Goal: Task Accomplishment & Management: Manage account settings

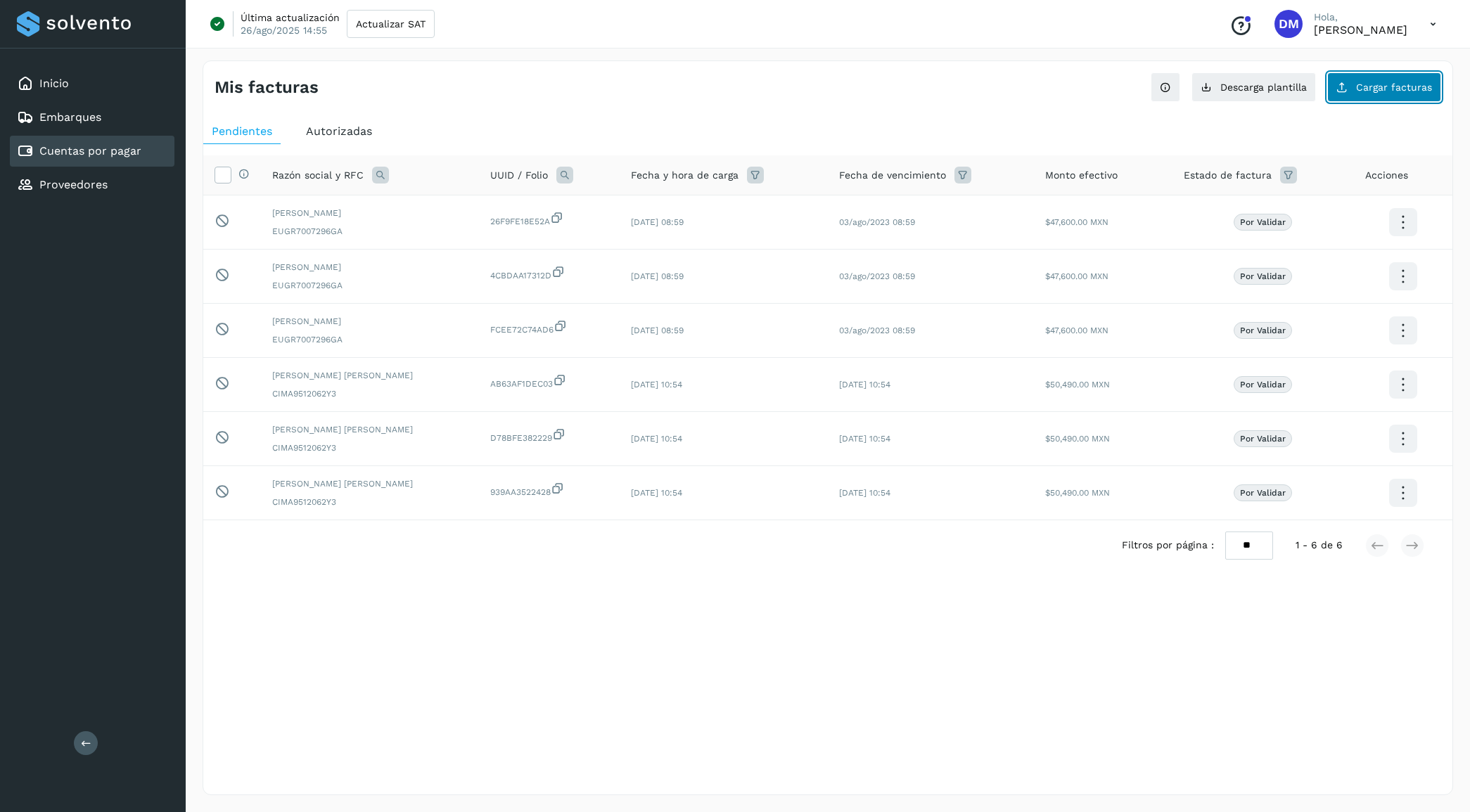
click at [1373, 98] on button "Cargar facturas" at bounding box center [1385, 88] width 114 height 30
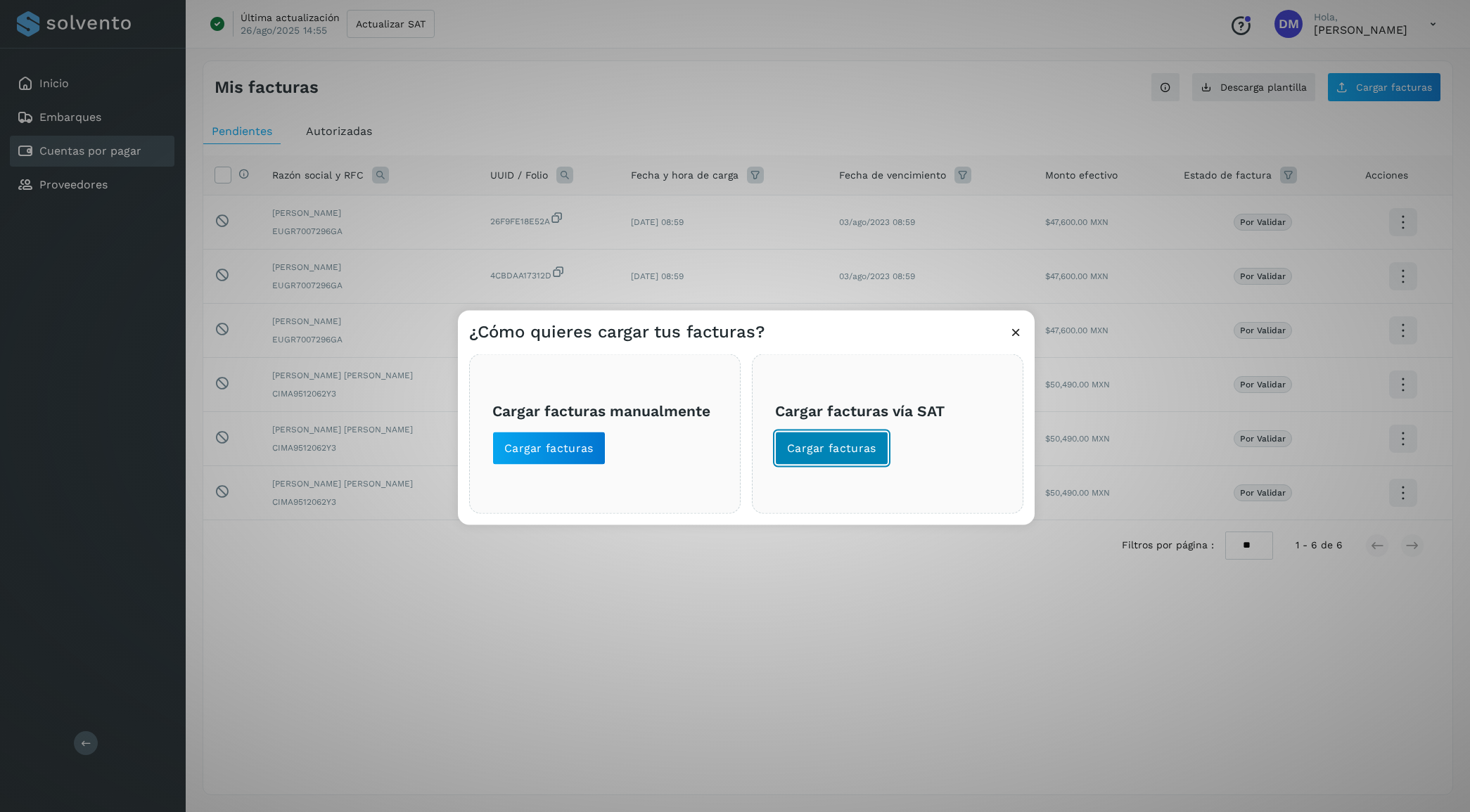
click at [832, 450] on span "Cargar facturas" at bounding box center [832, 448] width 90 height 16
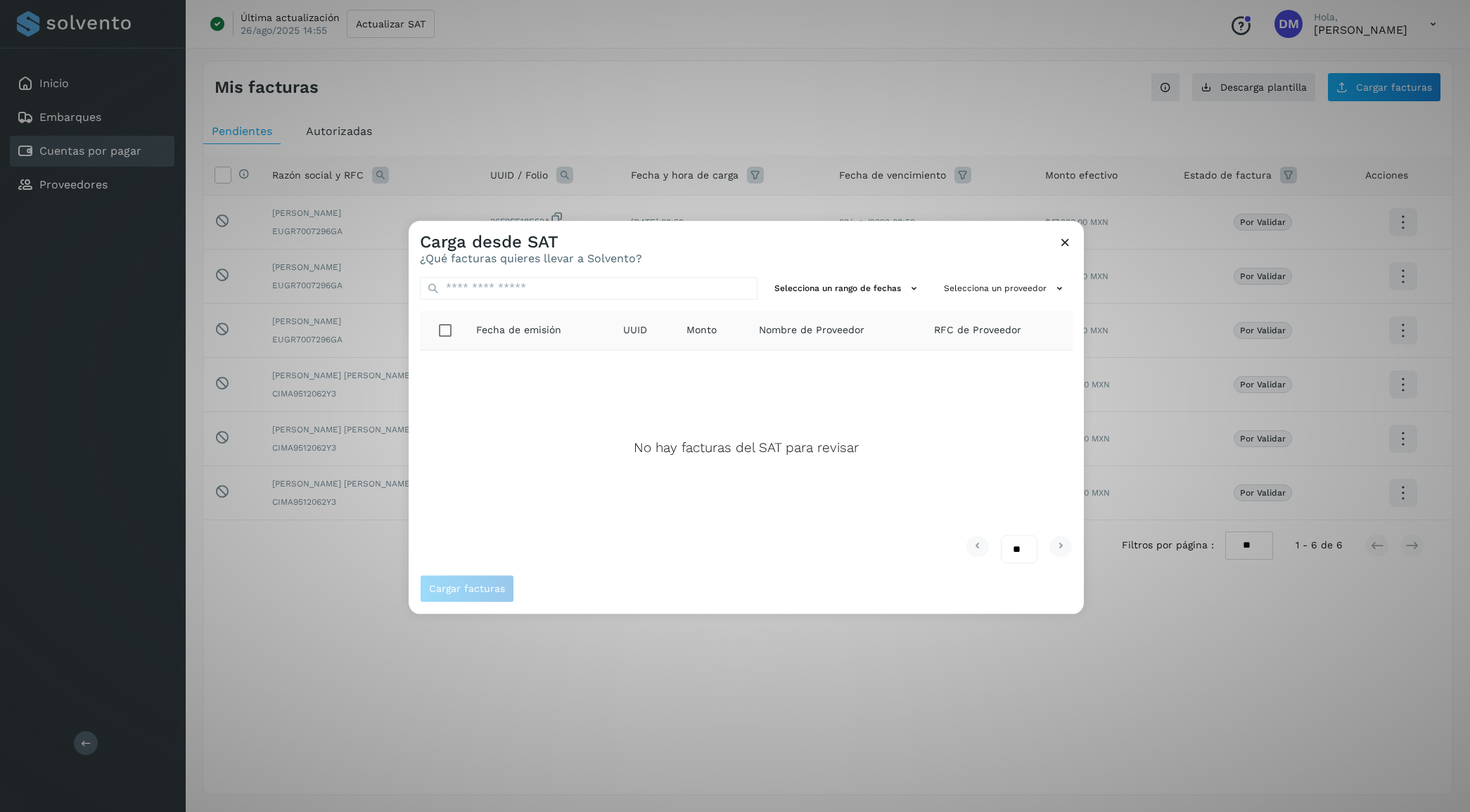
click at [1063, 244] on icon at bounding box center [1065, 242] width 15 height 15
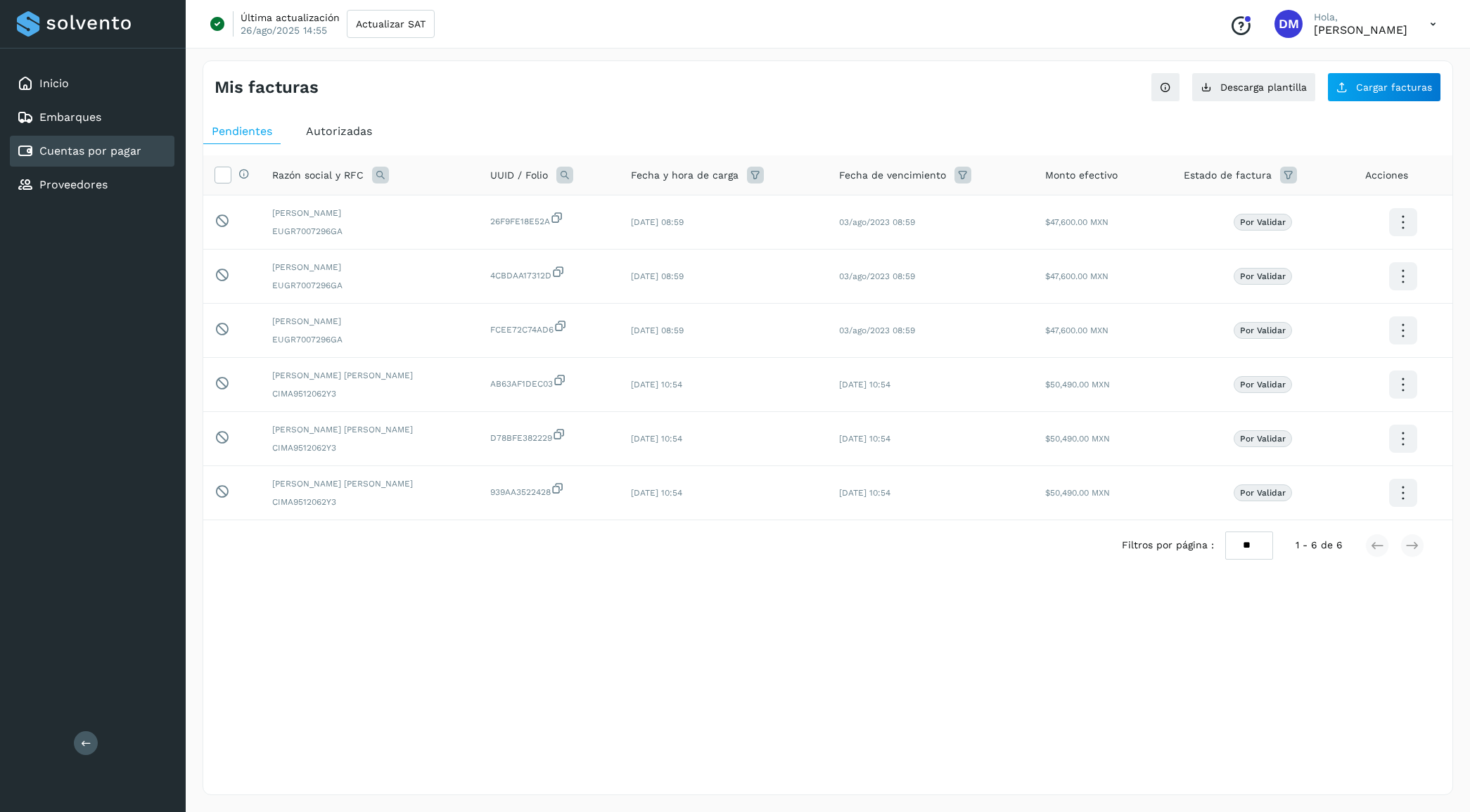
click at [338, 136] on span "Autorizadas" at bounding box center [338, 131] width 66 height 13
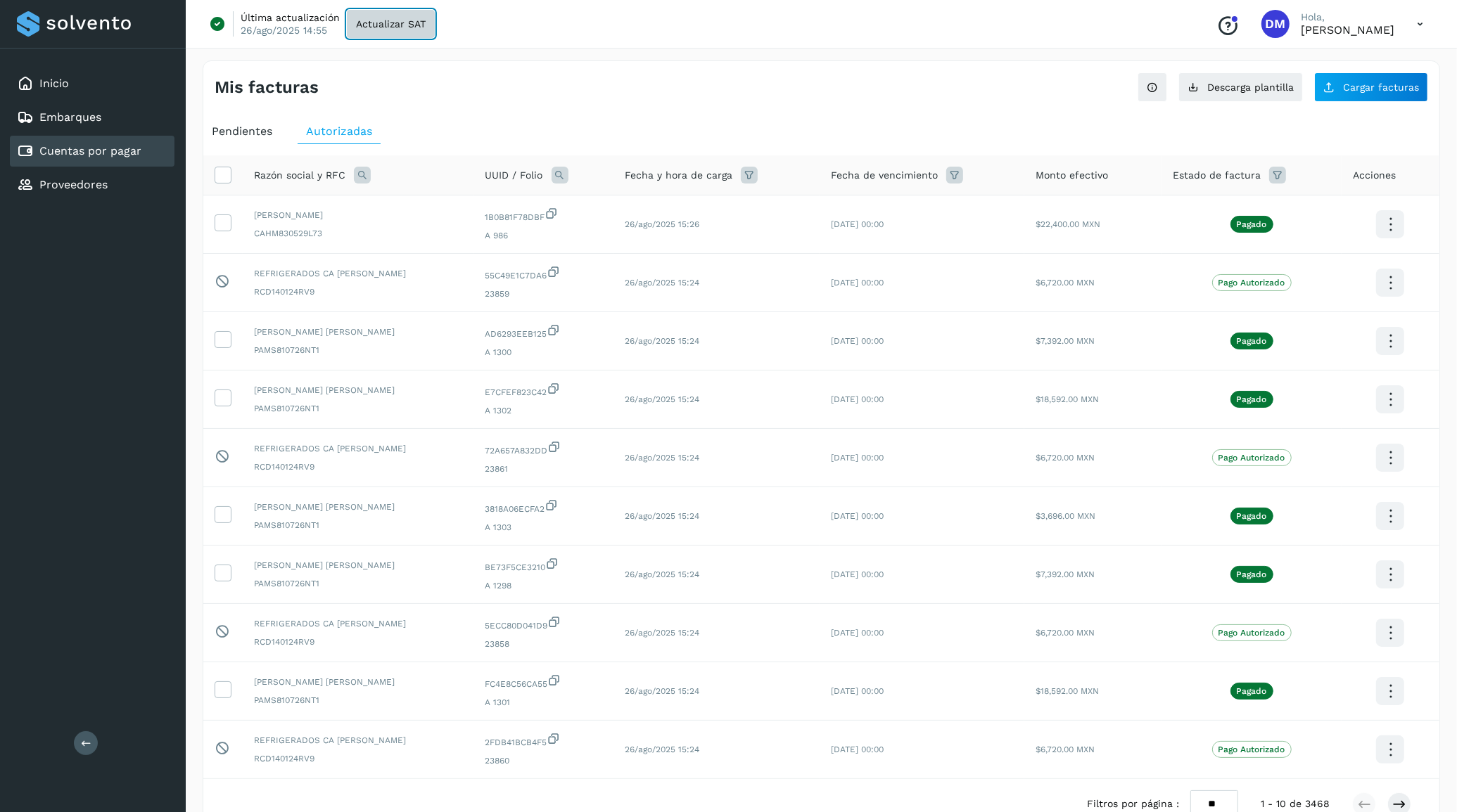
click at [384, 25] on span "Actualizar SAT" at bounding box center [390, 24] width 69 height 10
click at [378, 28] on span "Actualizar SAT" at bounding box center [390, 24] width 69 height 10
click at [262, 132] on span "Pendientes" at bounding box center [242, 131] width 61 height 13
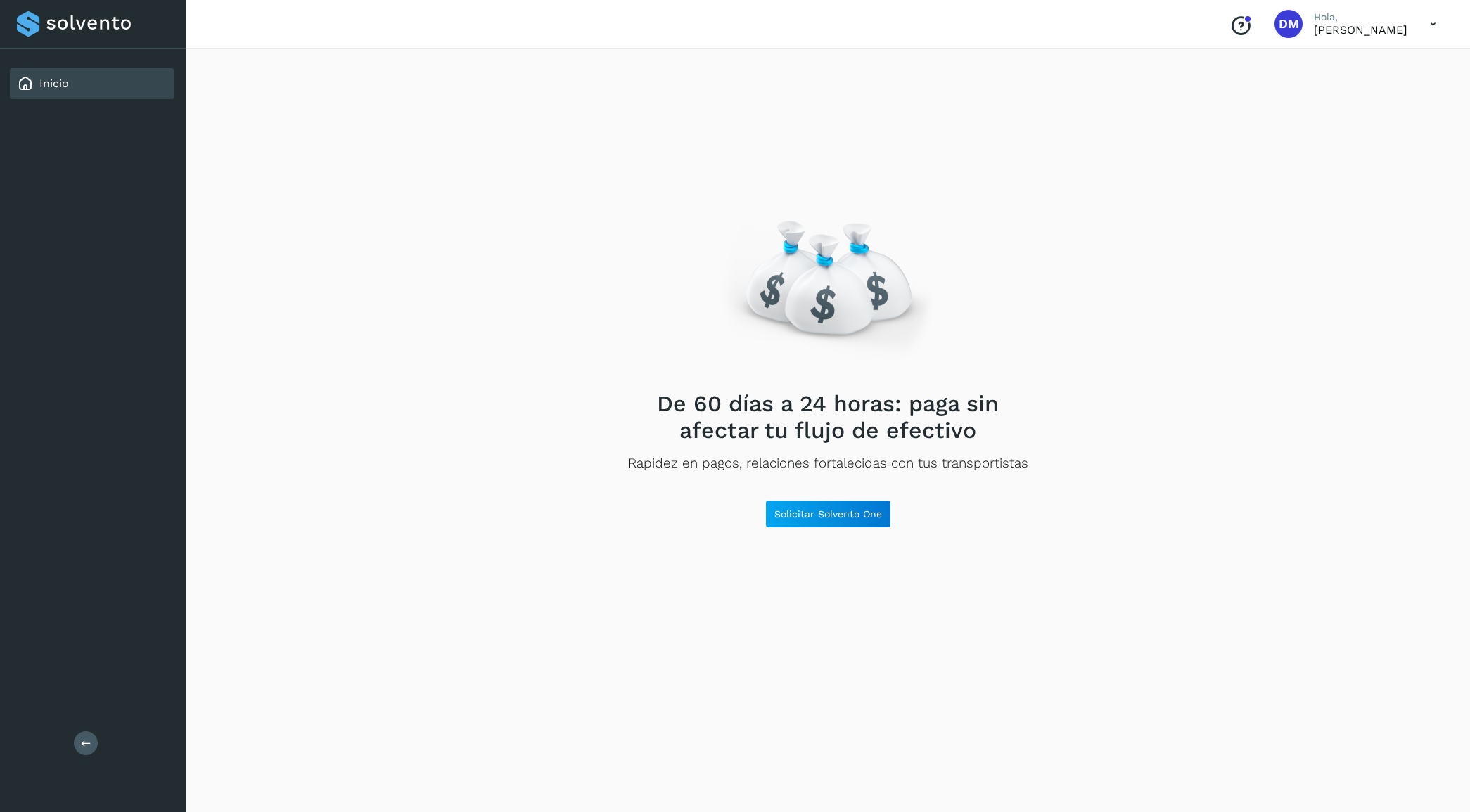
click at [1421, 21] on icon at bounding box center [1433, 24] width 29 height 29
click at [1366, 81] on div "Cerrar sesión" at bounding box center [1363, 90] width 168 height 26
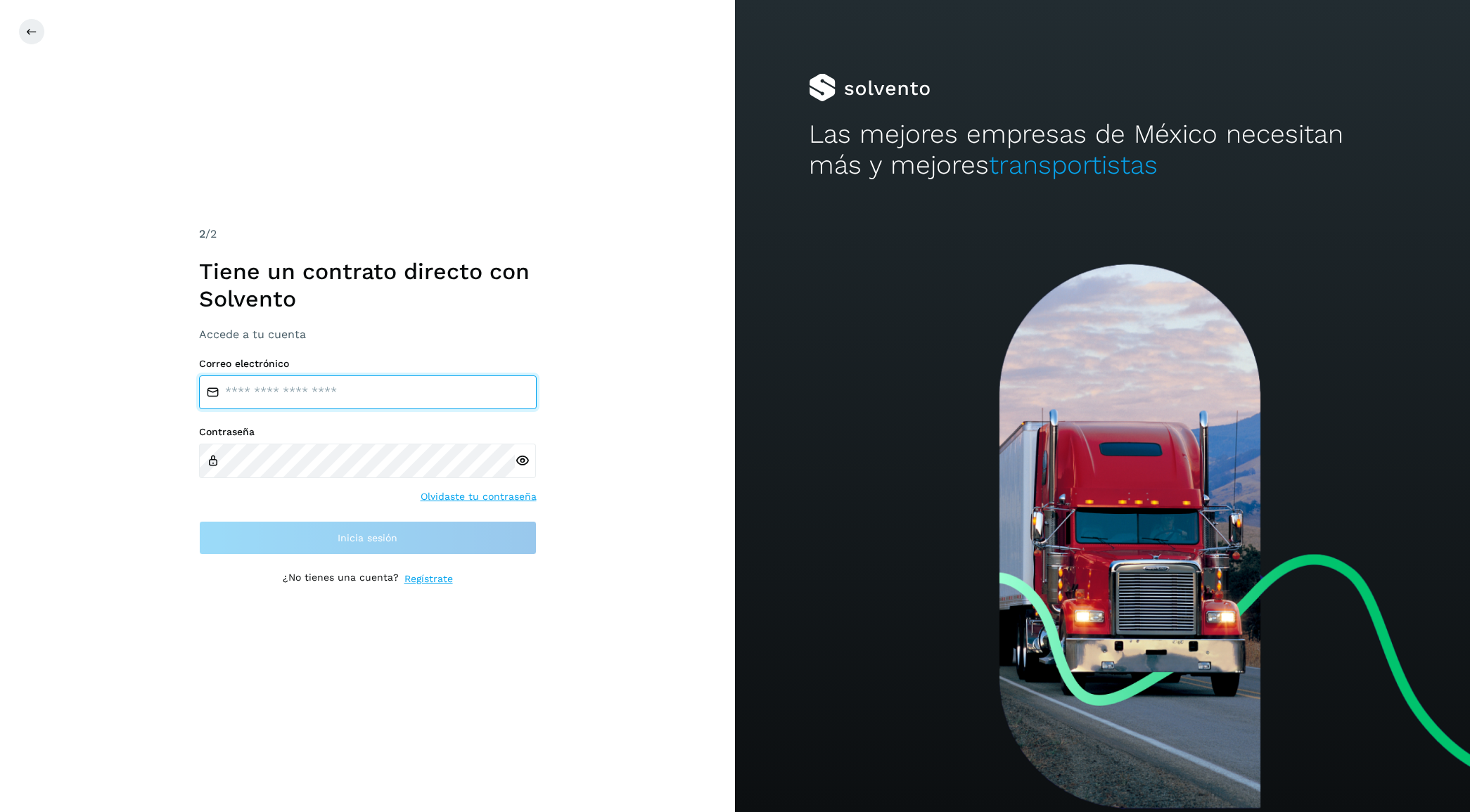
type input "**********"
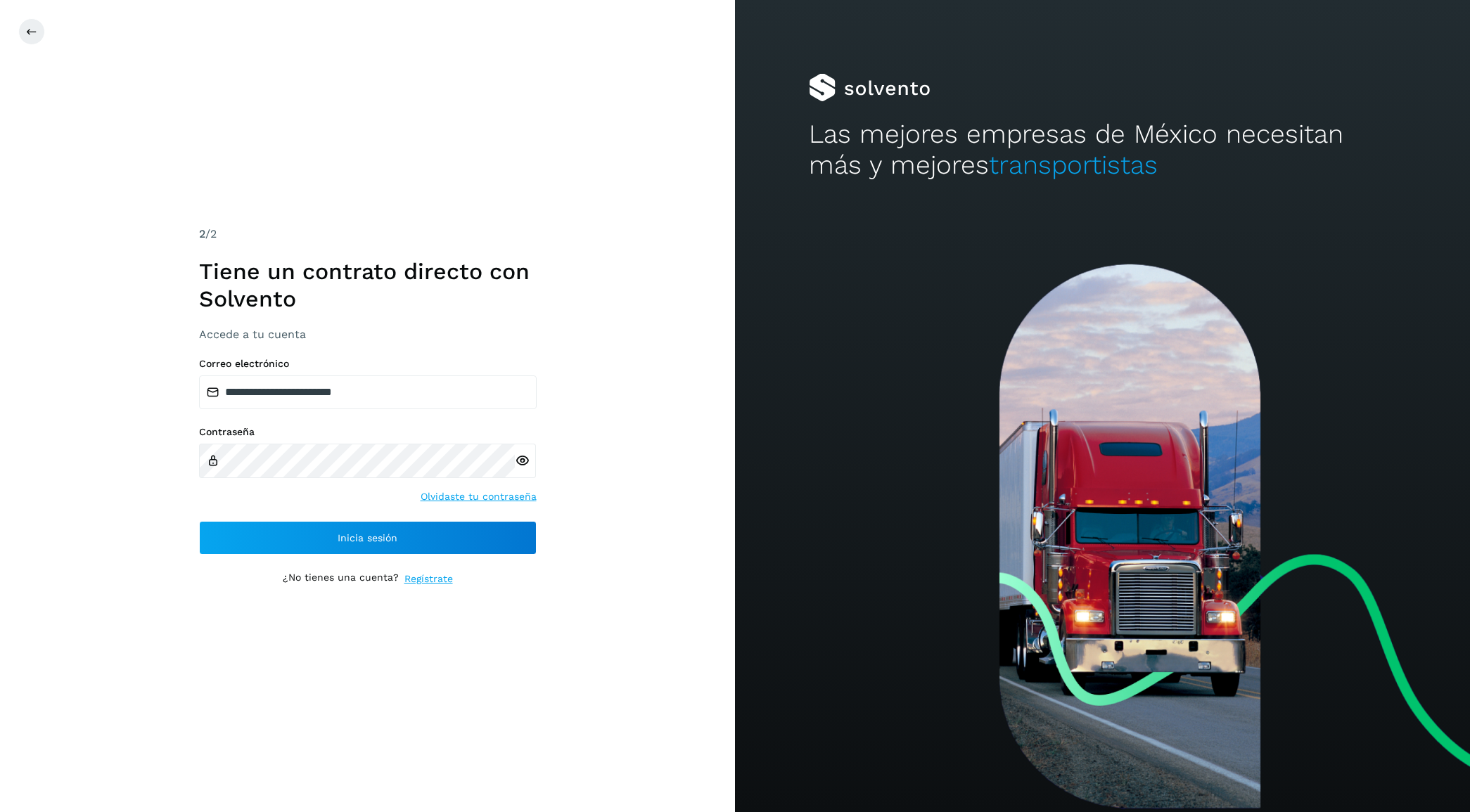
click at [528, 458] on icon at bounding box center [522, 461] width 15 height 15
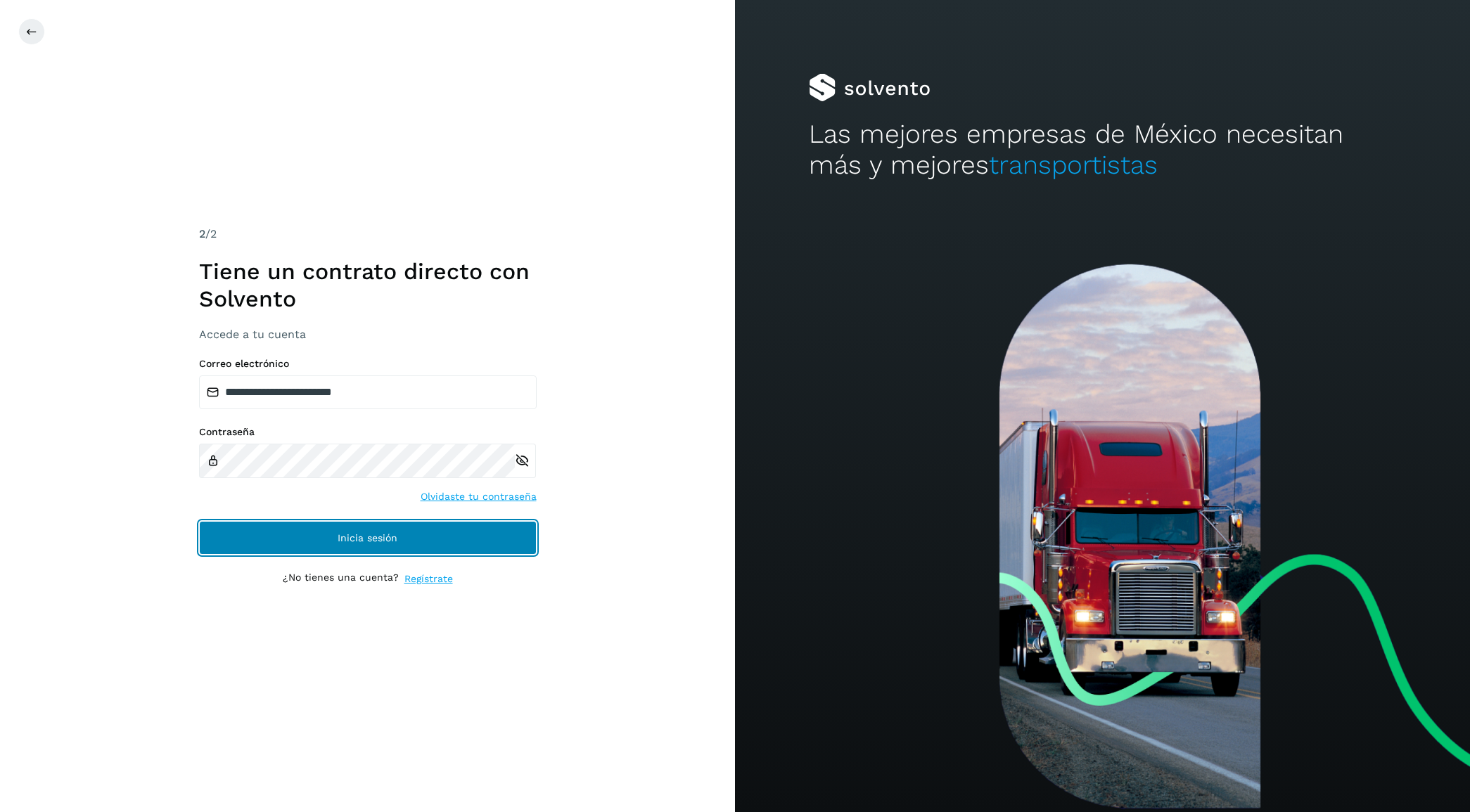
click at [364, 538] on span "Inicia sesión" at bounding box center [368, 537] width 60 height 10
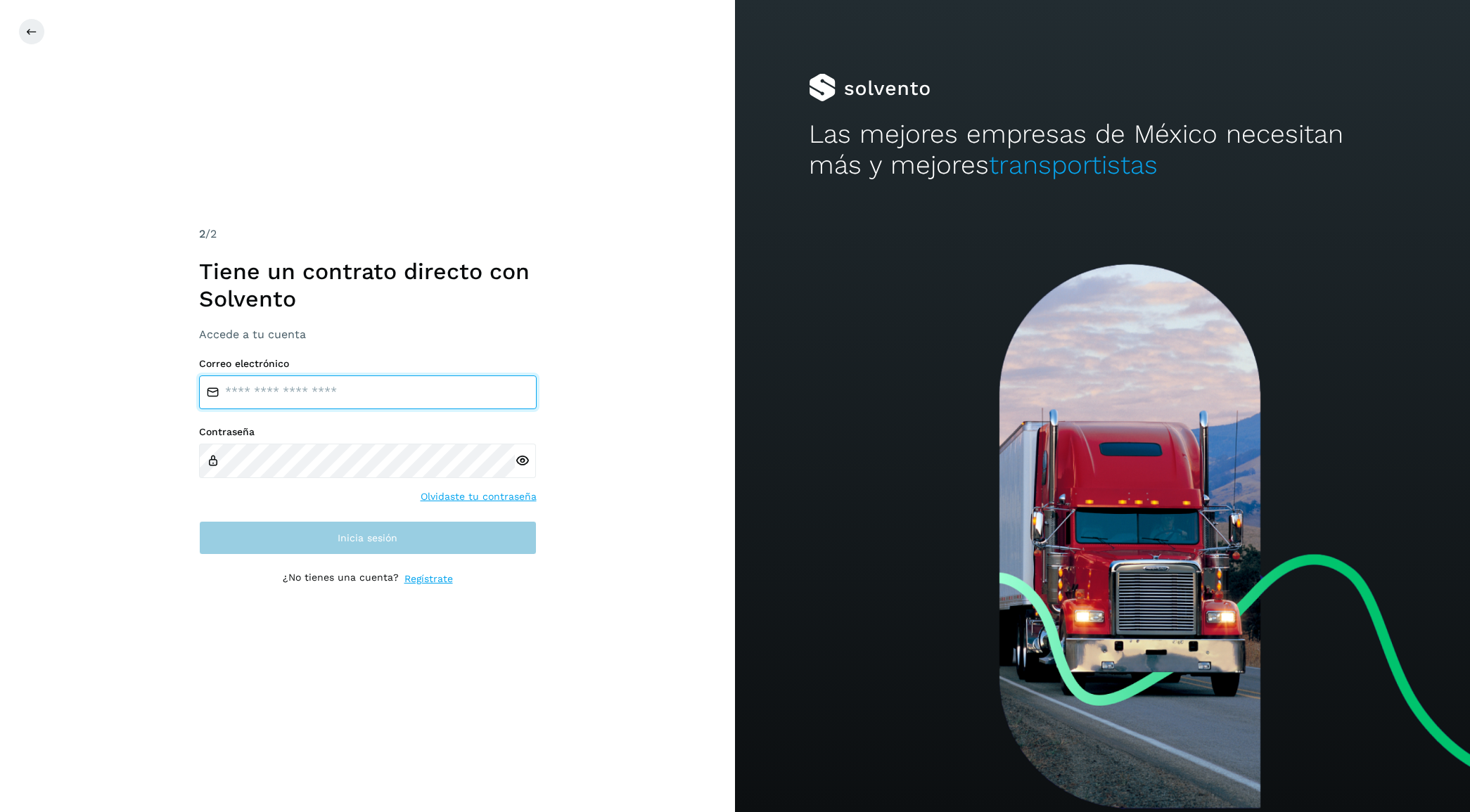
type input "**********"
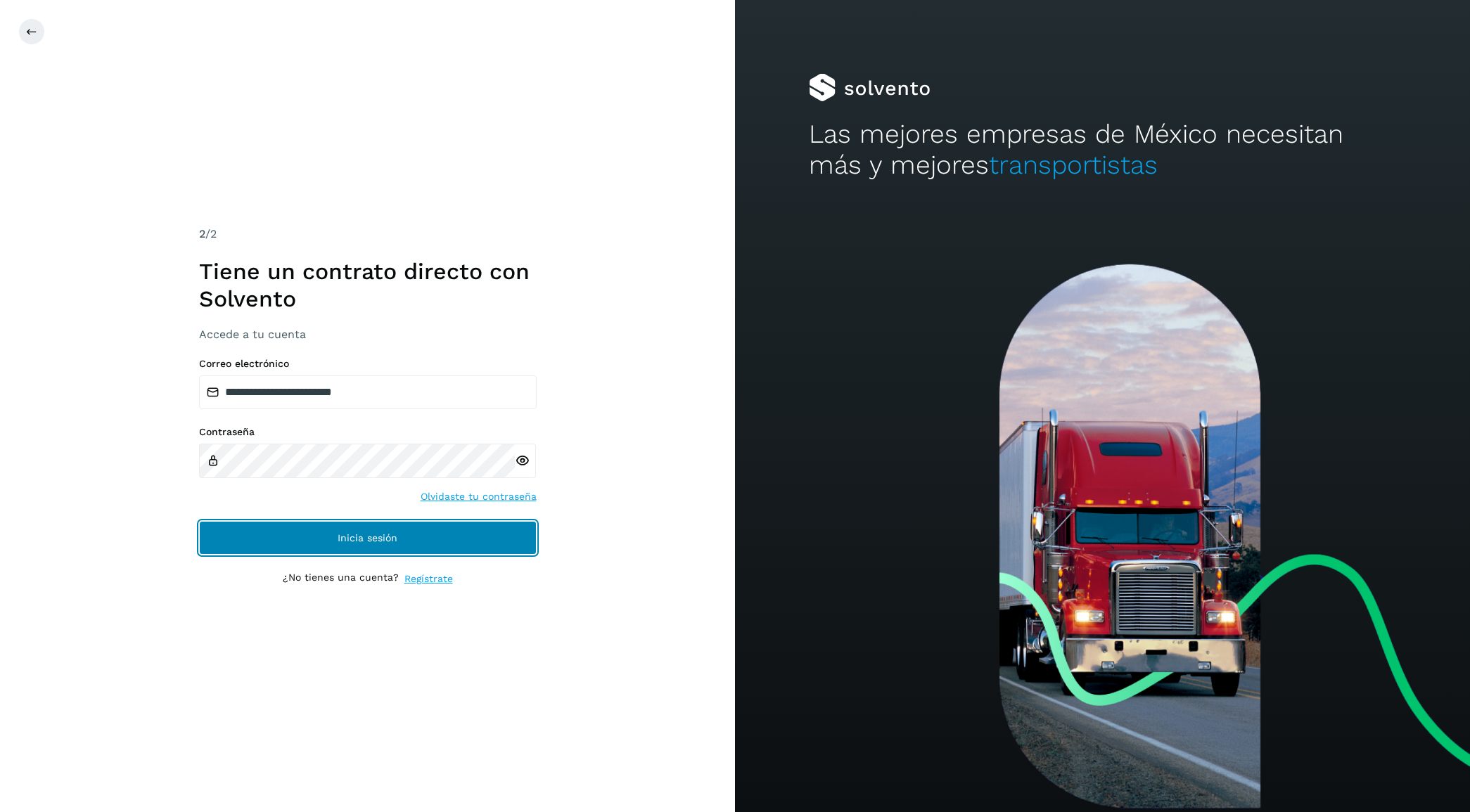
click at [374, 542] on span "Inicia sesión" at bounding box center [368, 537] width 60 height 10
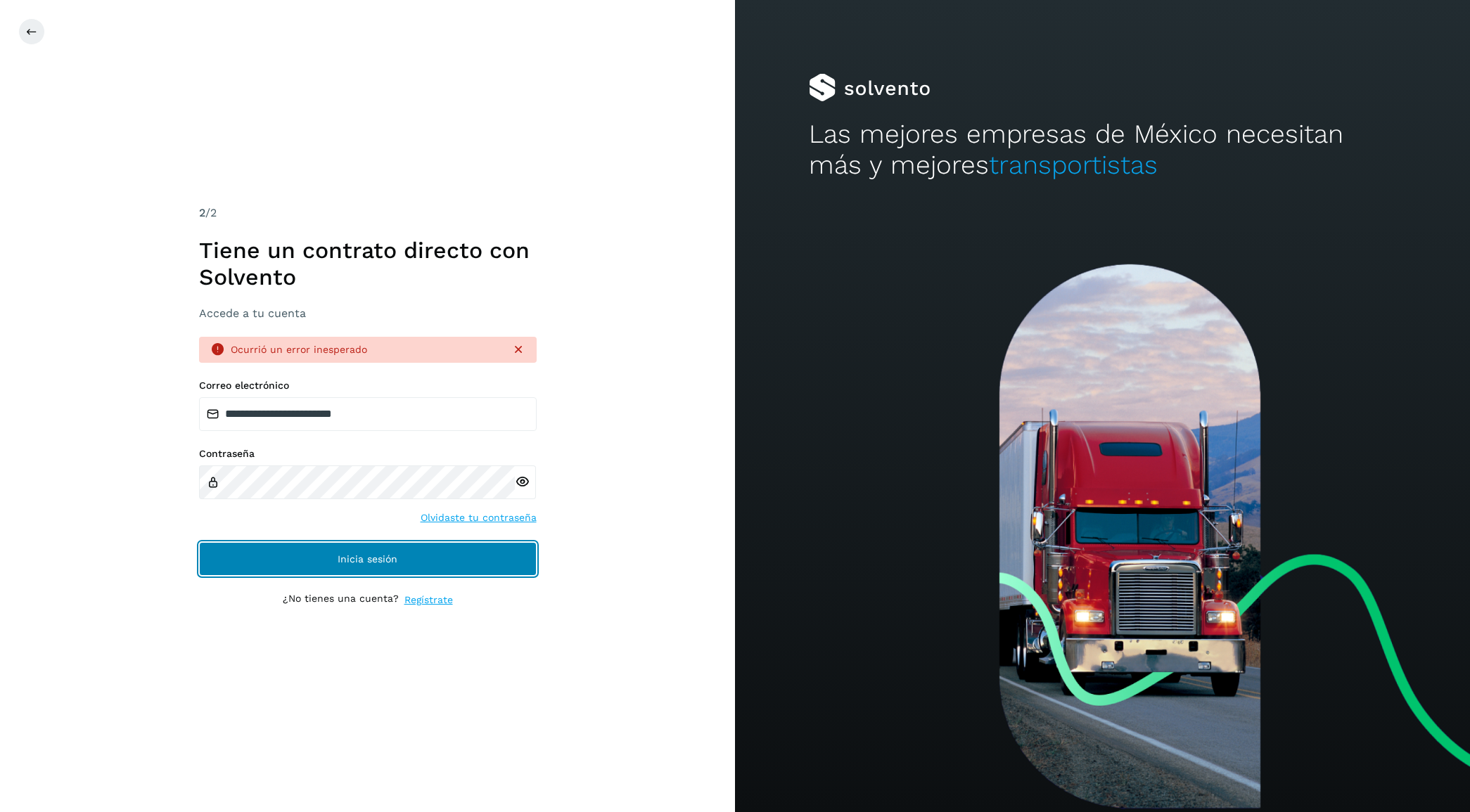
click at [303, 543] on button "Inicia sesión" at bounding box center [368, 559] width 338 height 33
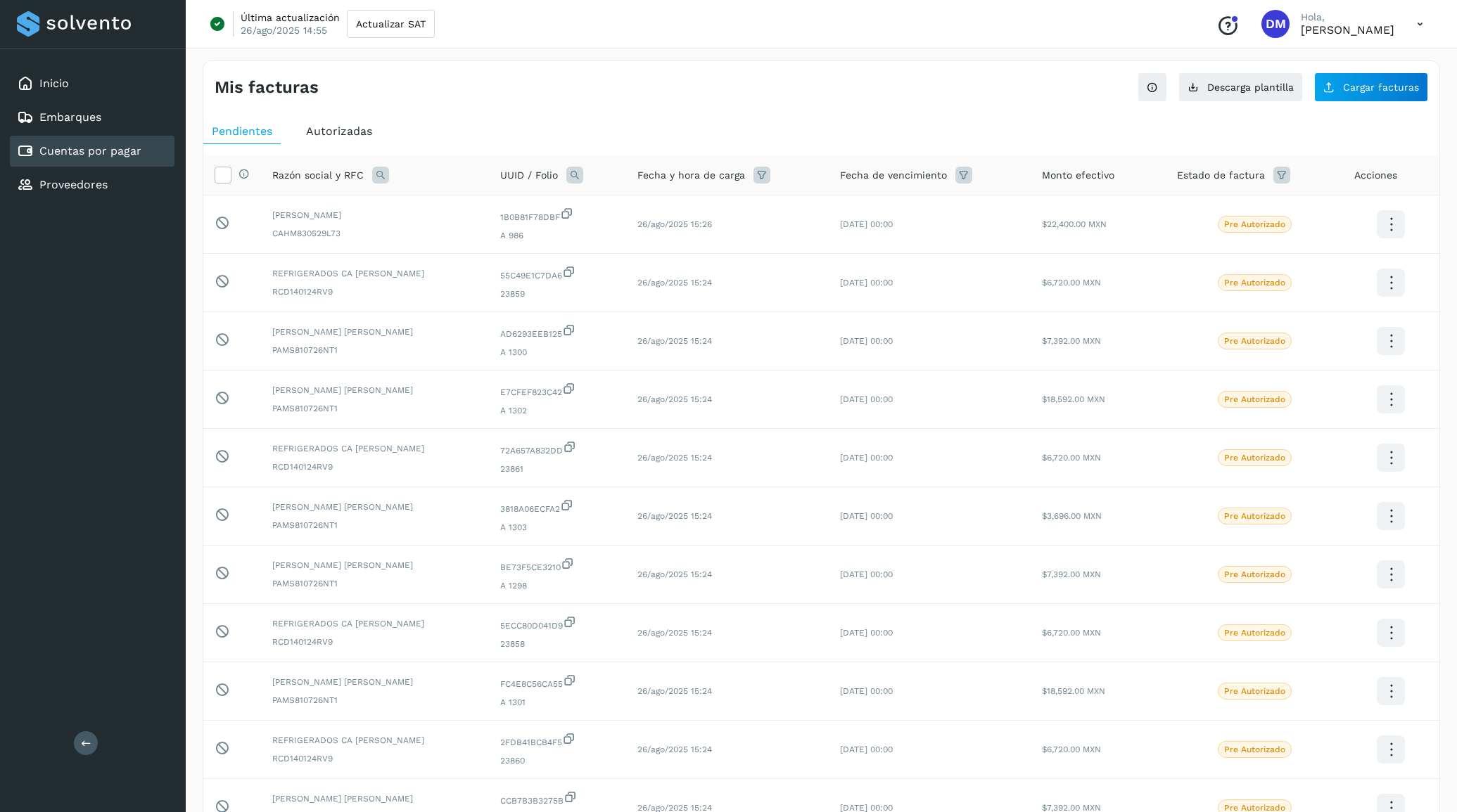
select select "**"
click at [377, 23] on span "Actualizar SAT" at bounding box center [390, 24] width 69 height 10
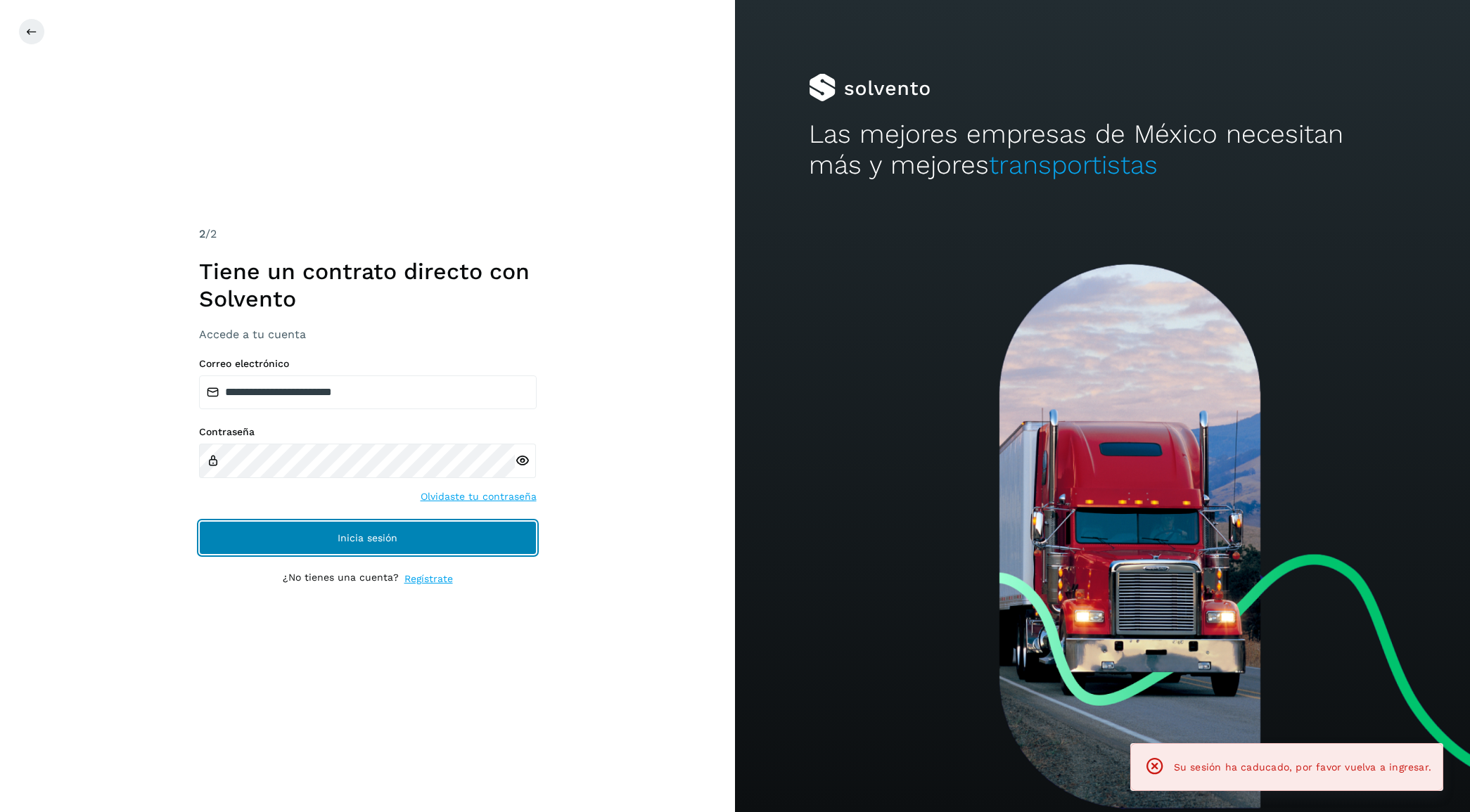
click at [349, 533] on span "Inicia sesión" at bounding box center [368, 537] width 60 height 10
